Goal: Task Accomplishment & Management: Complete application form

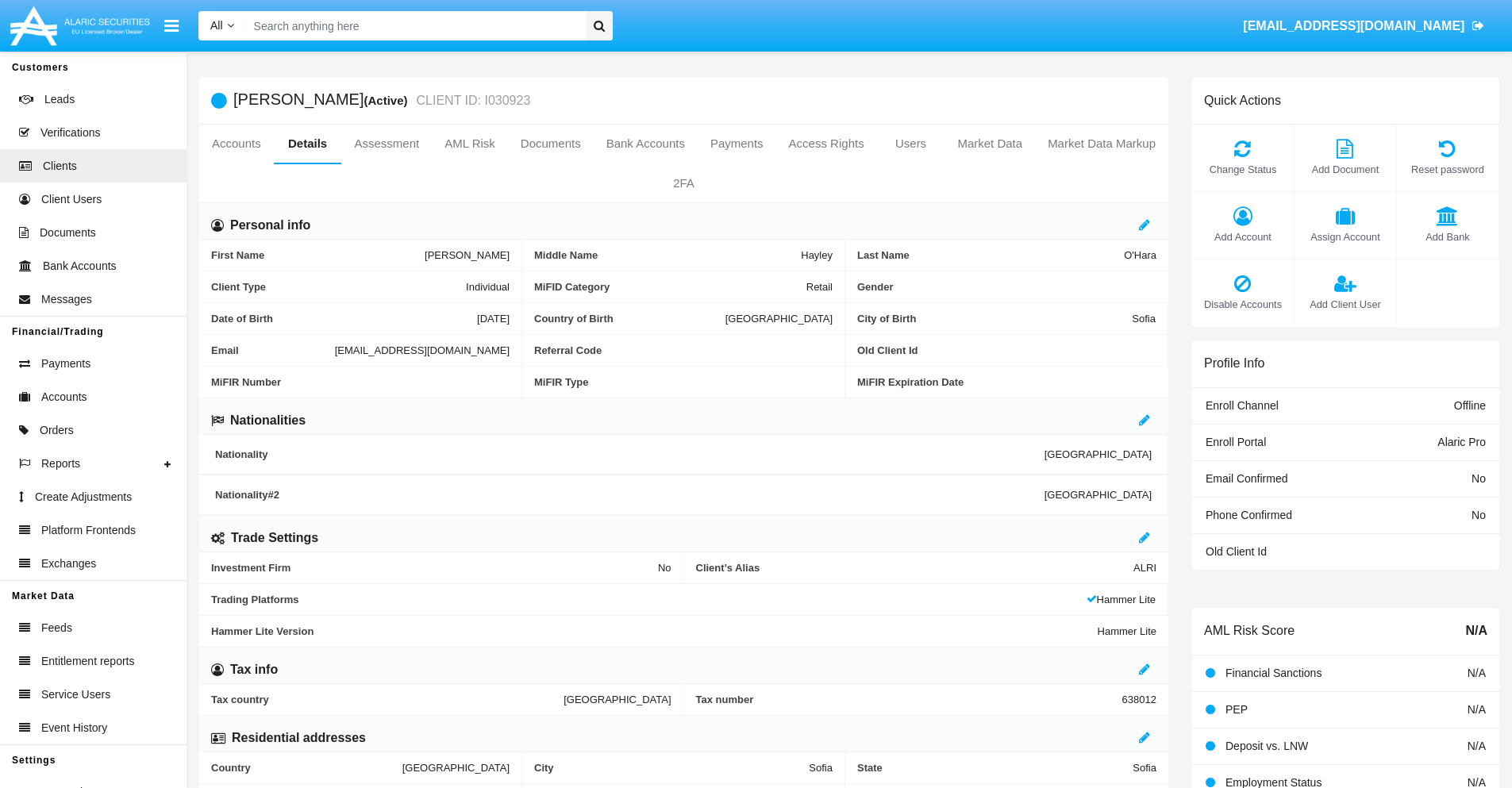
click at [1345, 304] on span "Add Client User" at bounding box center [1346, 305] width 86 height 15
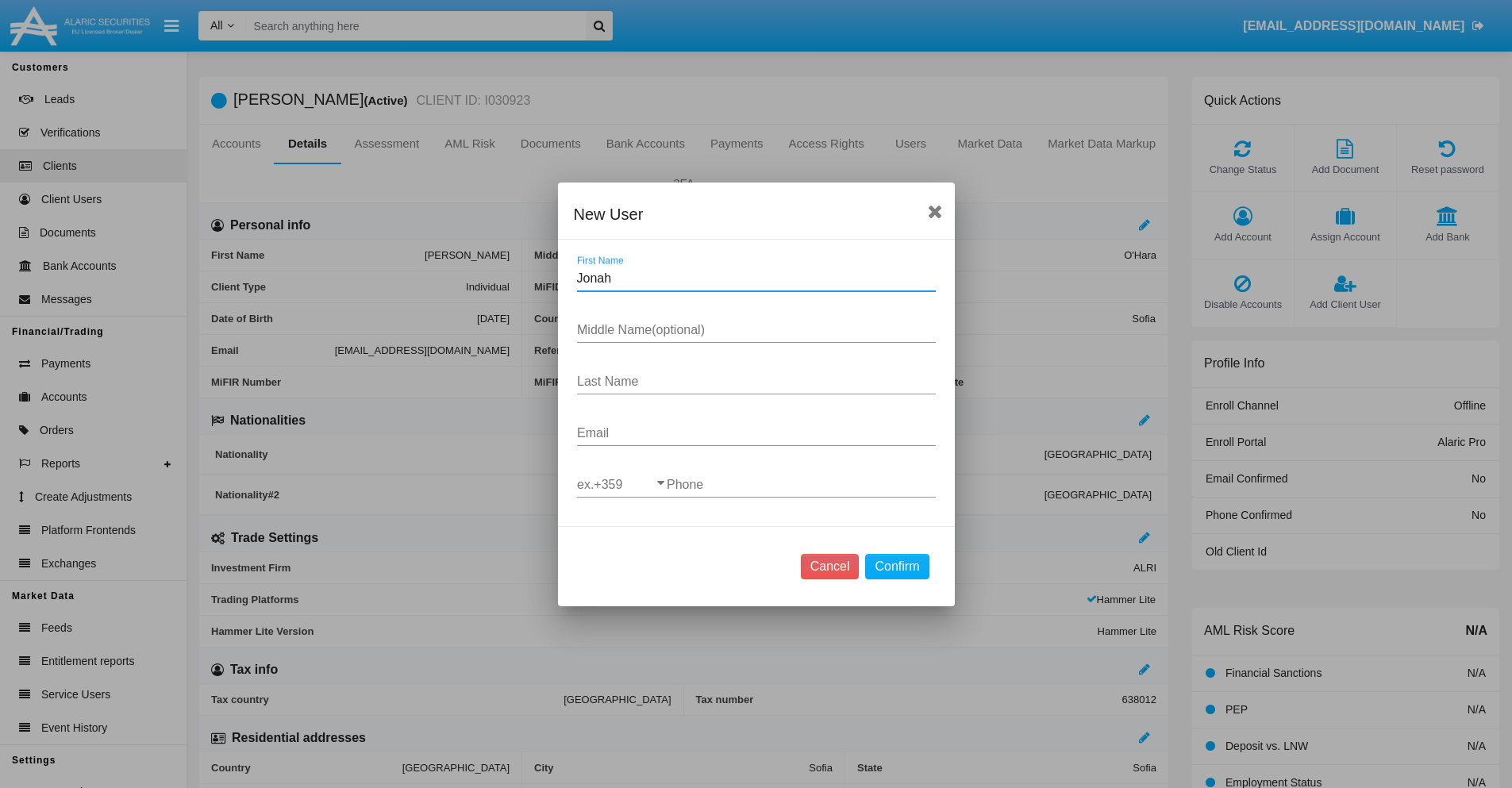
type input "Jonah"
type input "[PERSON_NAME]"
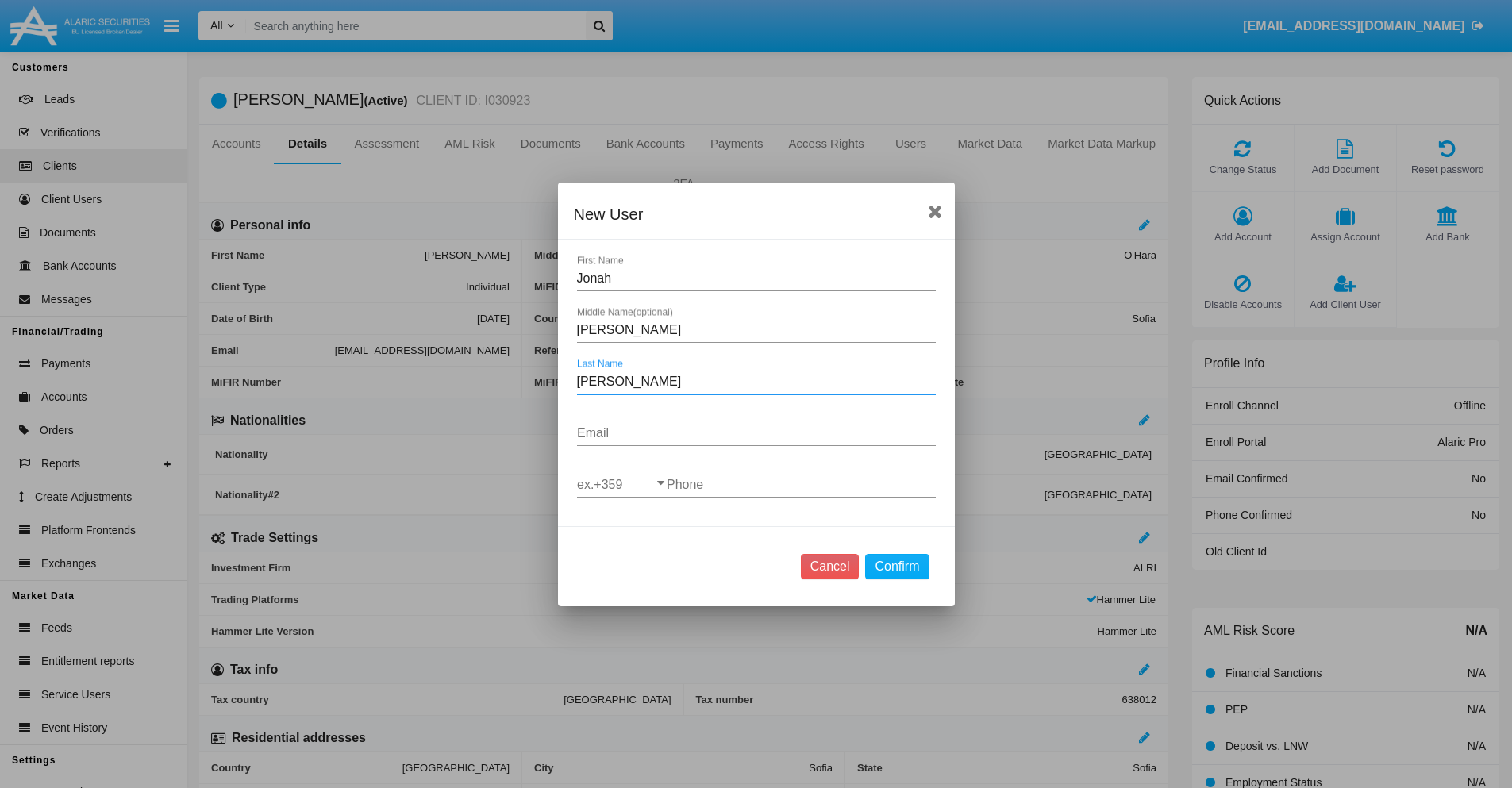
type input "[PERSON_NAME]"
type input "[EMAIL_ADDRESS][DOMAIN_NAME]"
click at [621, 484] on input "ex.+359" at bounding box center [621, 485] width 90 height 15
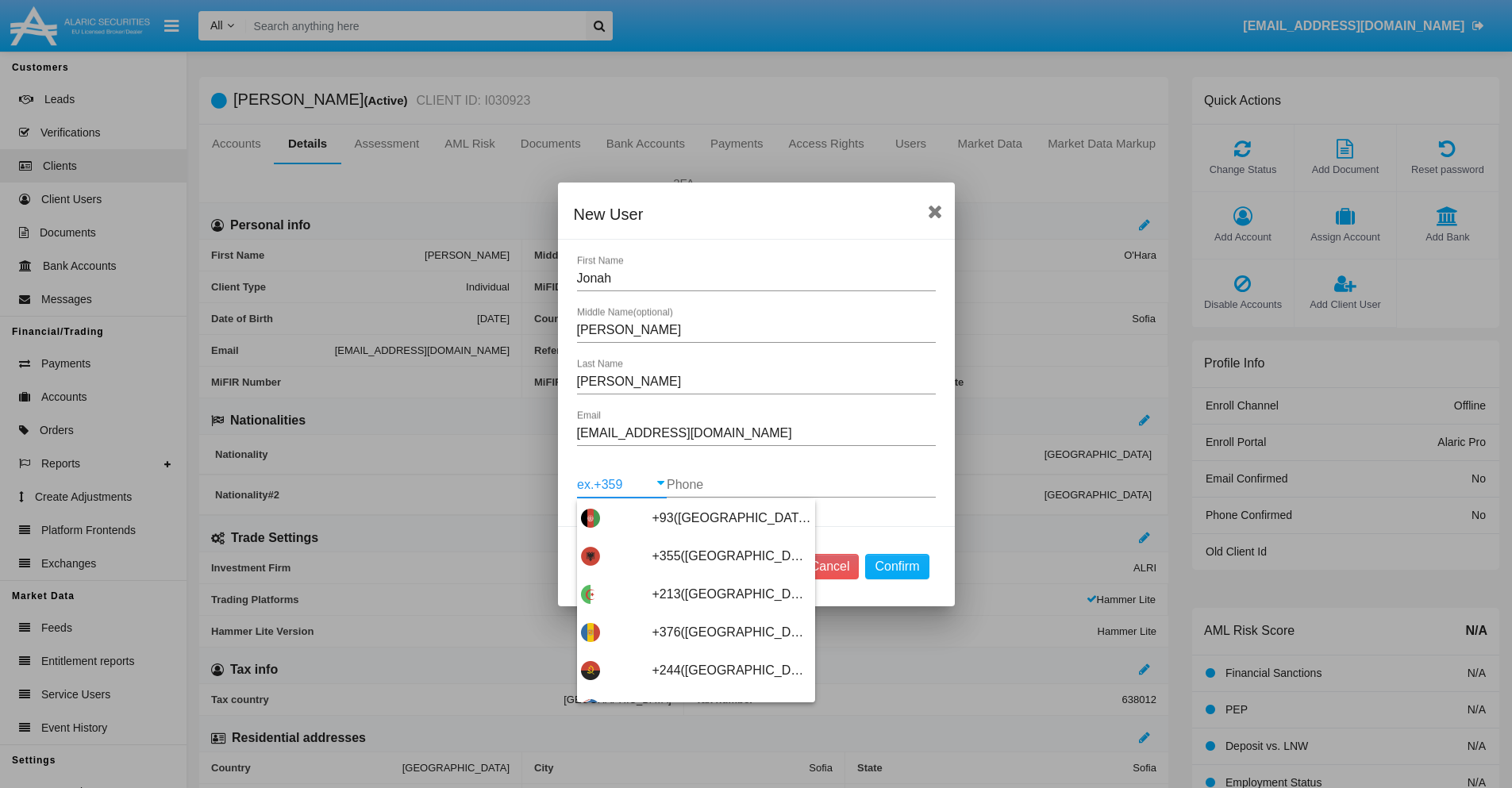
scroll to position [8447, 0]
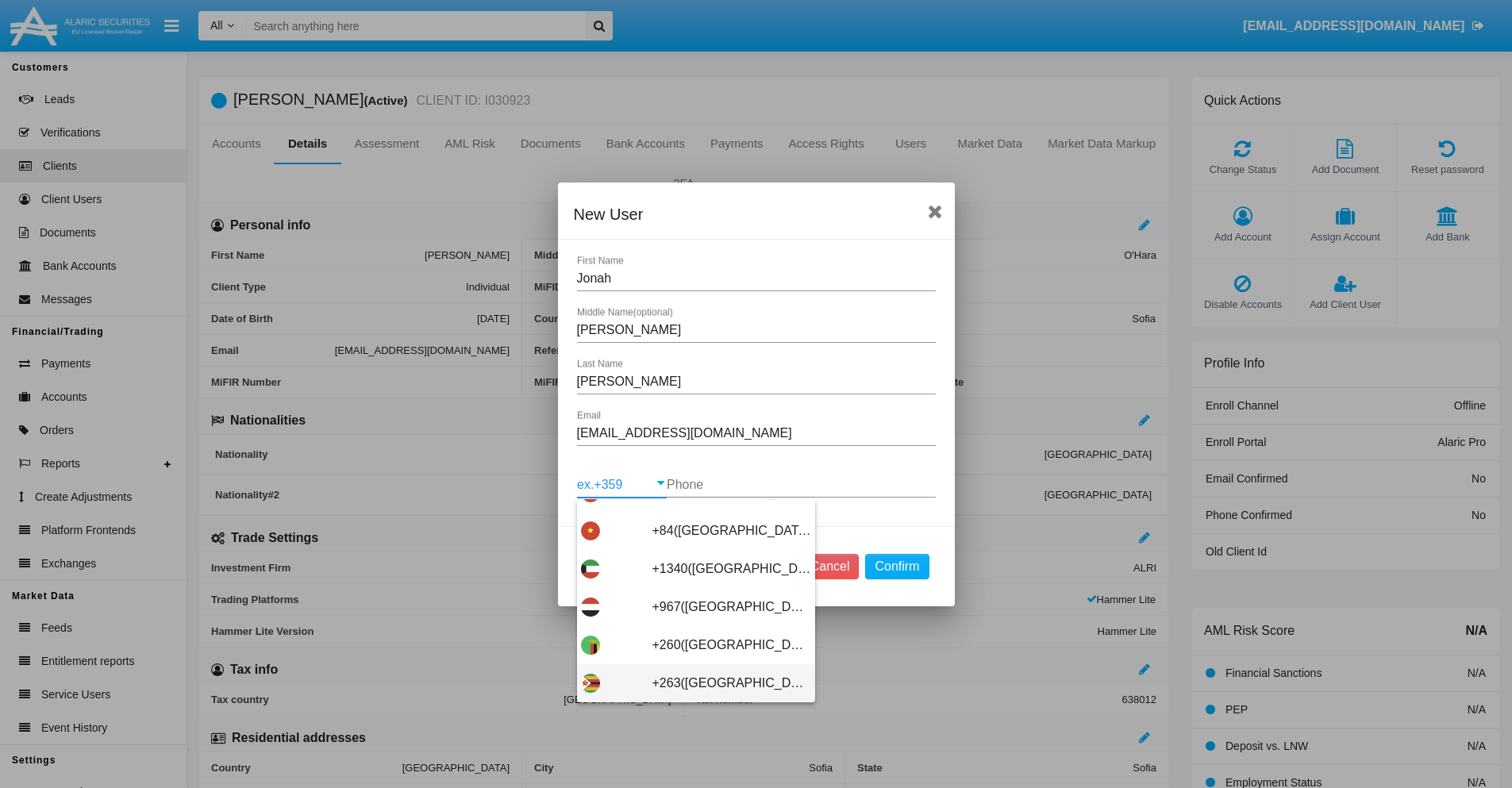
click at [690, 682] on span "+263([GEOGRAPHIC_DATA])" at bounding box center [732, 682] width 159 height 38
type input "+263([GEOGRAPHIC_DATA])"
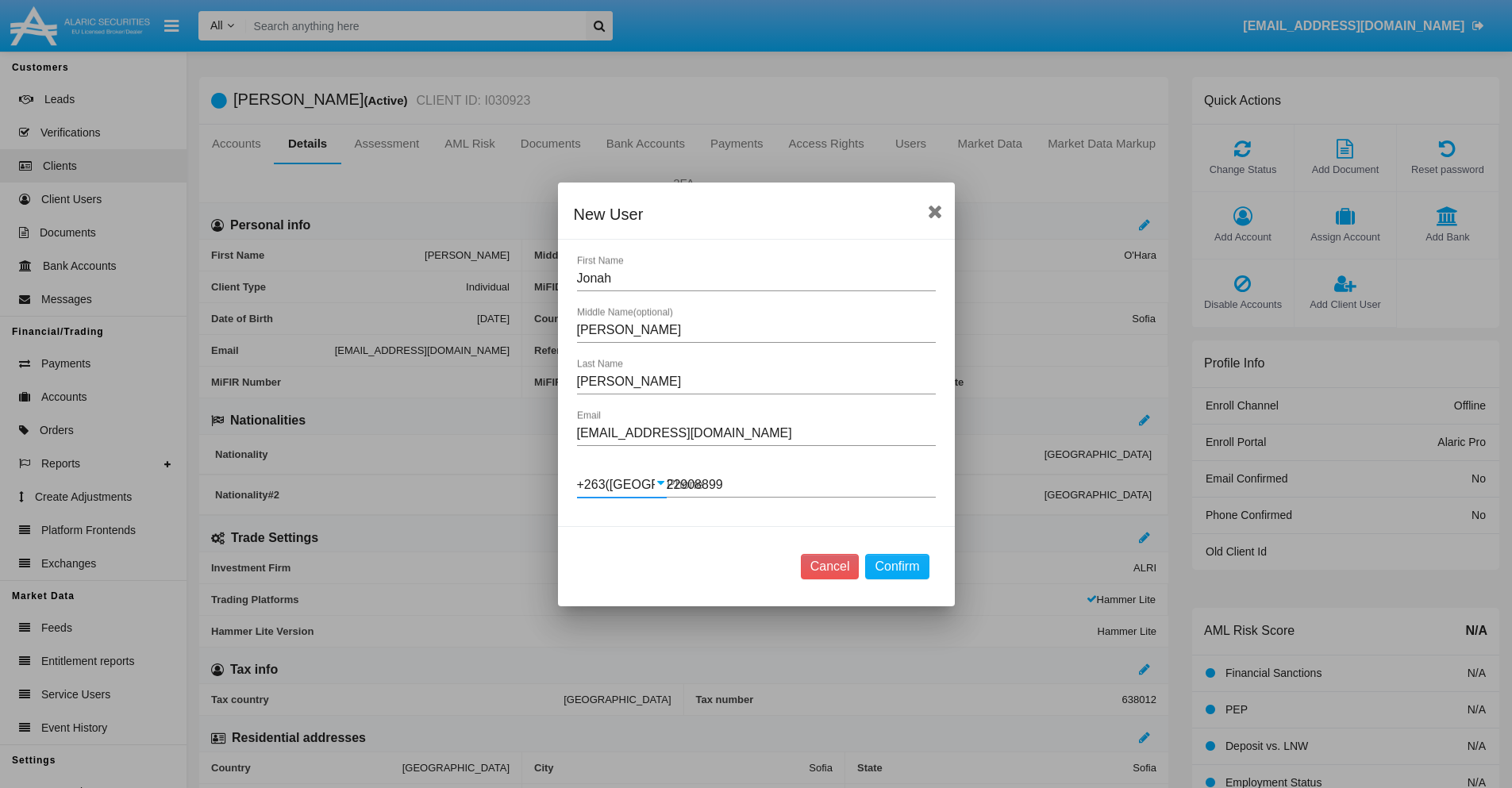
type input "229088994"
click at [897, 566] on button "Confirm" at bounding box center [897, 566] width 64 height 25
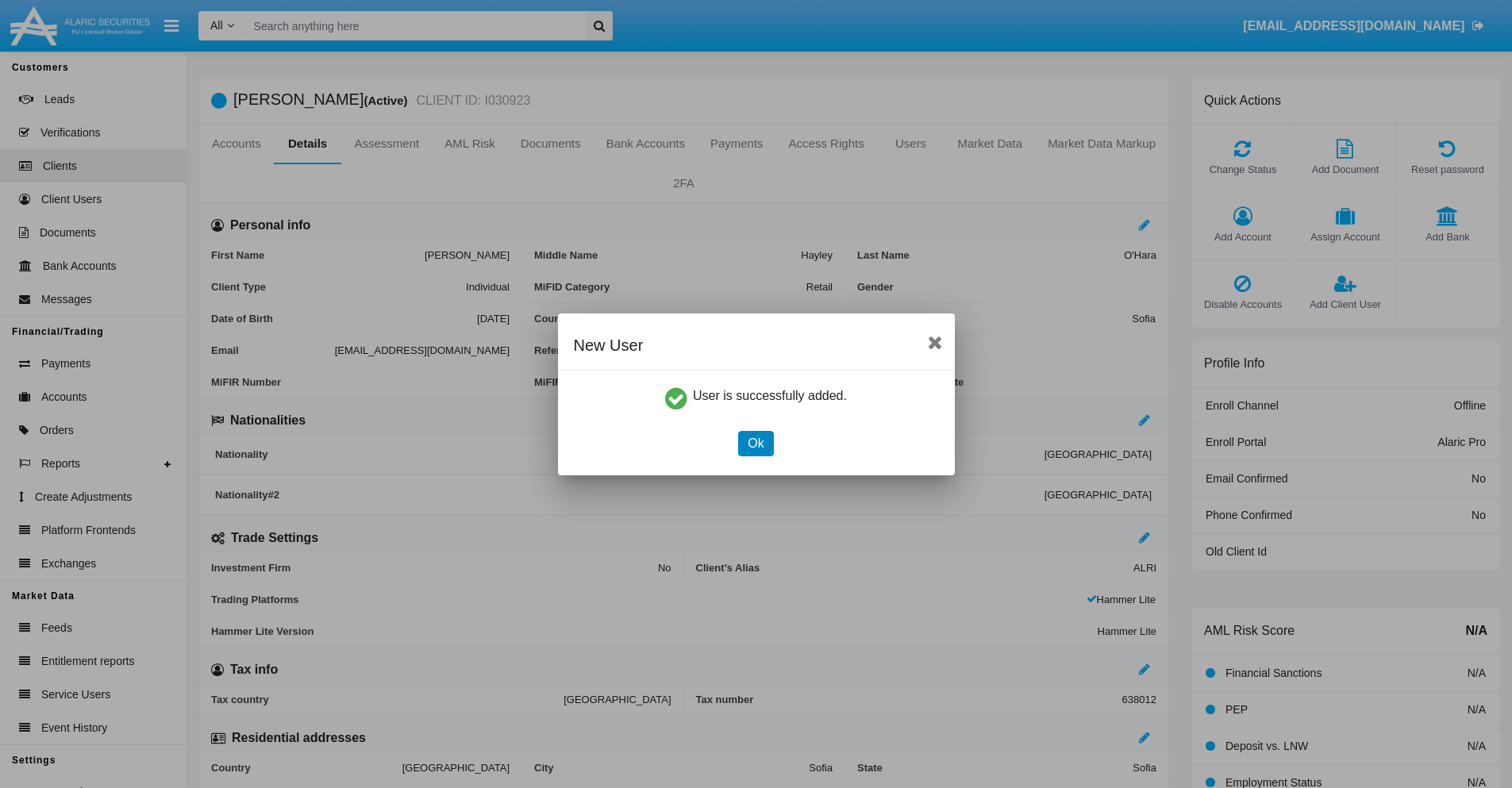
click at [756, 443] on button "Ok" at bounding box center [756, 443] width 35 height 25
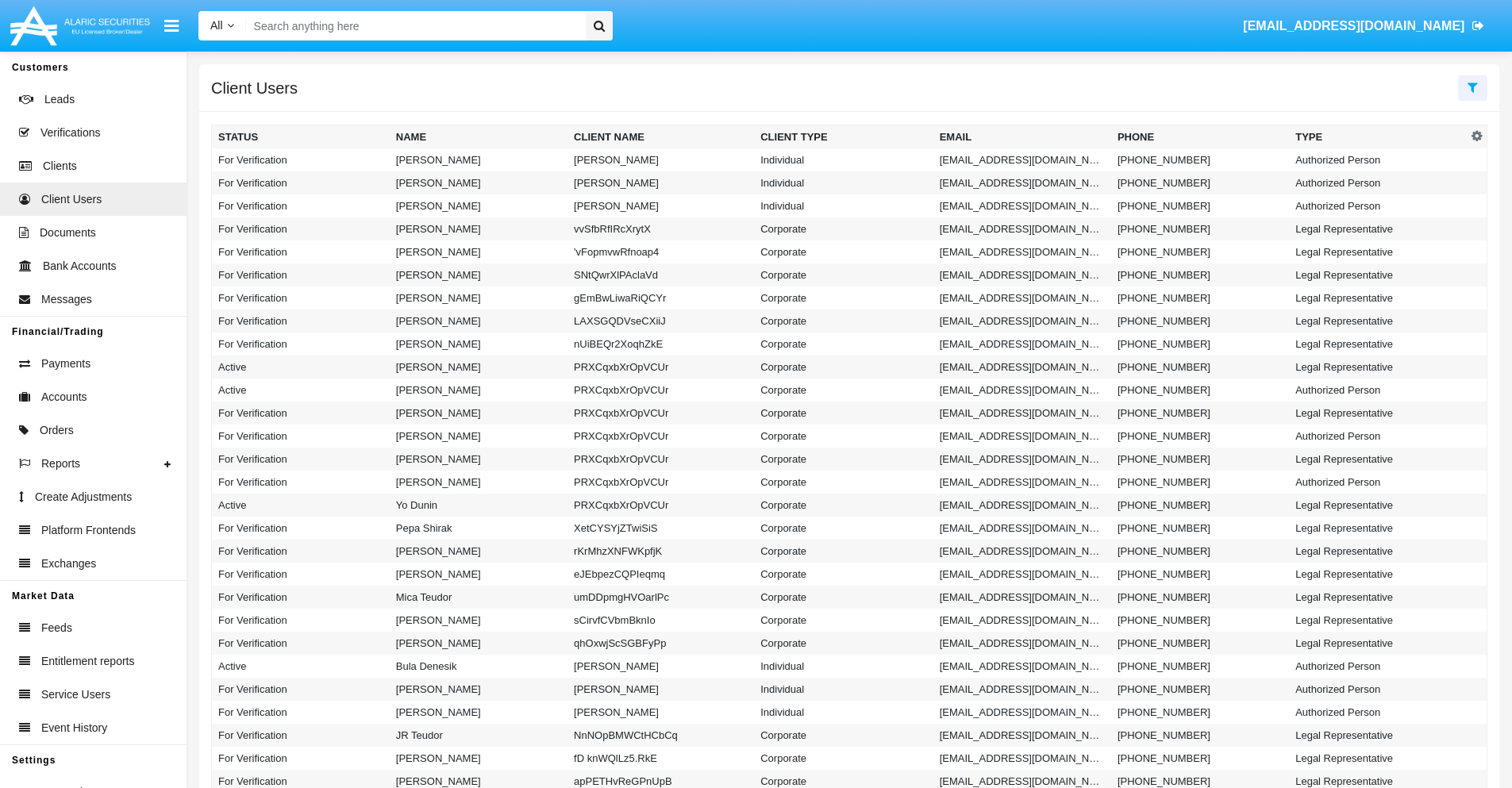
click at [1472, 86] on icon at bounding box center [1472, 87] width 11 height 13
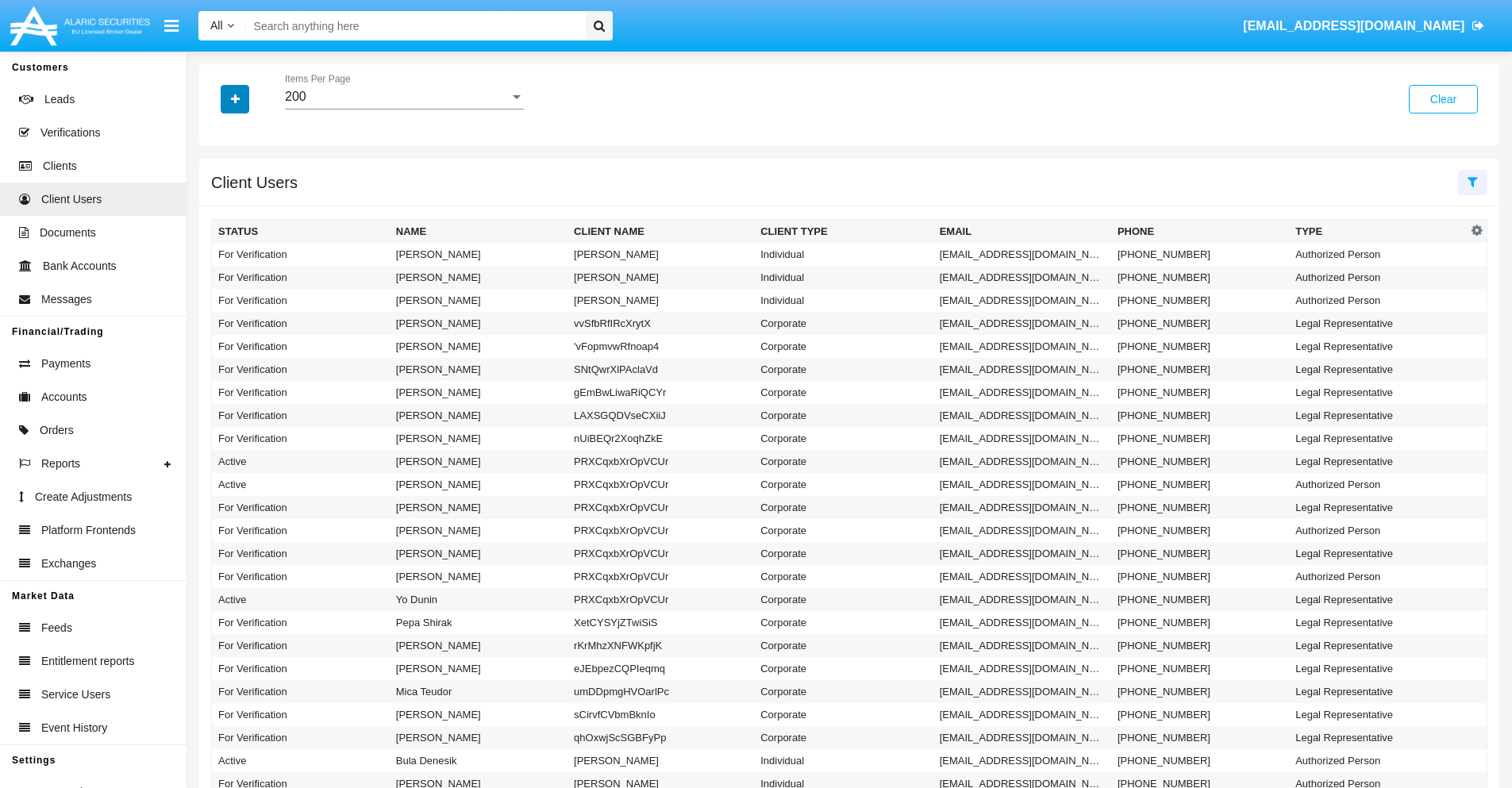
click at [235, 99] on icon "button" at bounding box center [235, 99] width 9 height 11
click at [247, 200] on span "Email" at bounding box center [247, 201] width 32 height 19
click at [219, 207] on input "Email" at bounding box center [218, 207] width 1 height 1
checkbox input "true"
click at [235, 99] on icon "button" at bounding box center [235, 99] width 9 height 11
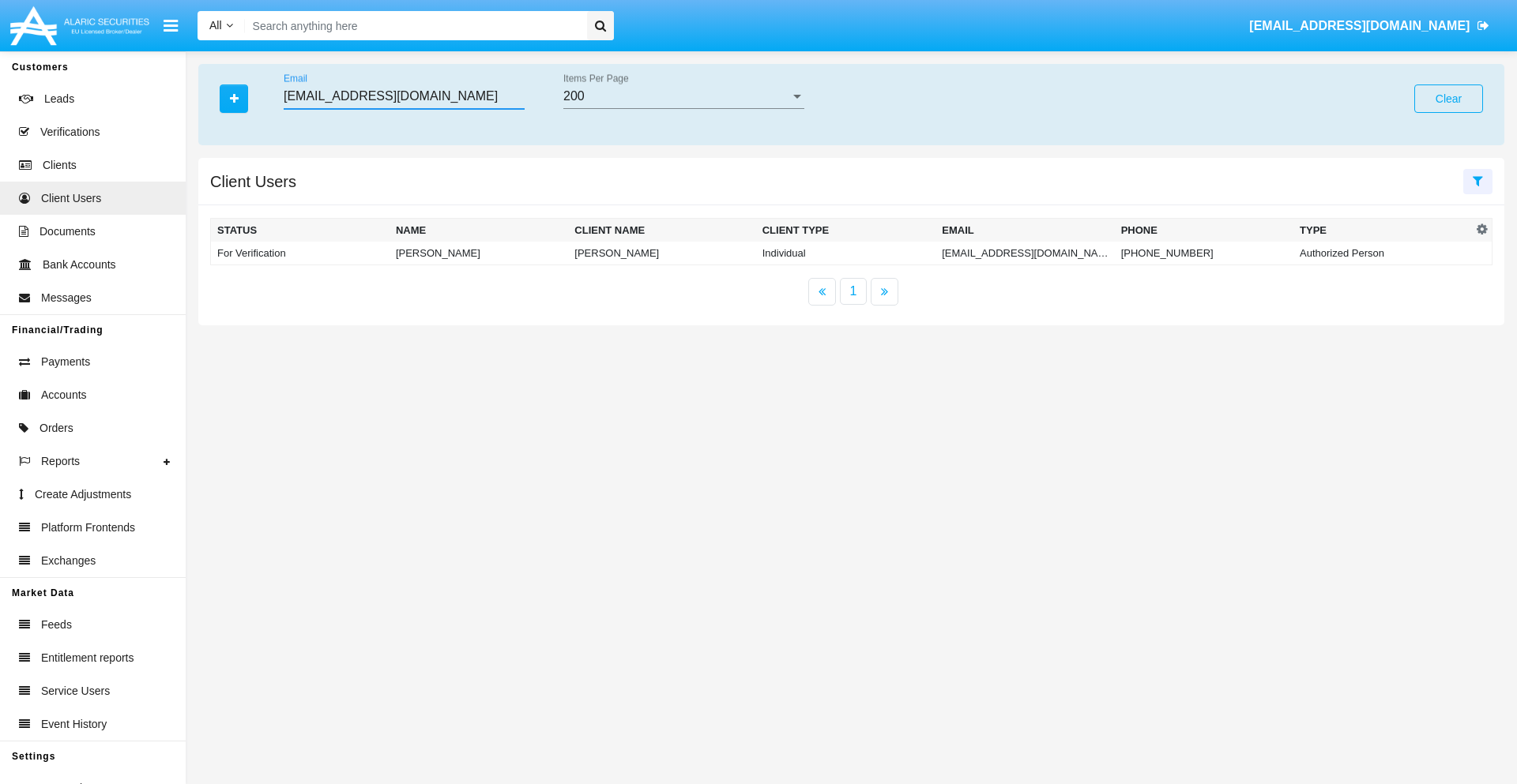
click at [404, 96] on input "fwvk8p@itf7q-ho7.jp" at bounding box center [404, 96] width 241 height 14
type input "fwvk8p@itf7q-ho7.jp"
click at [1025, 252] on td "fwvk8p@itf7q-ho7.jp" at bounding box center [1024, 253] width 178 height 24
